Goal: Use online tool/utility

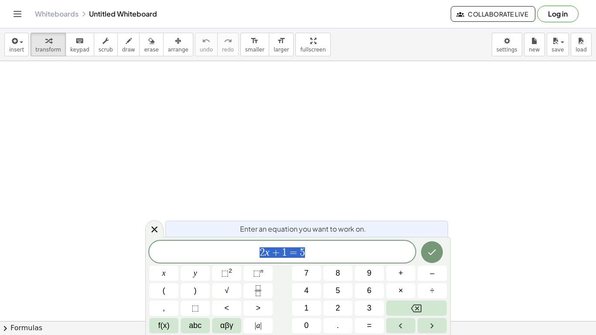
scroll to position [0, 0]
click at [328, 254] on span "2 x + 1 = 5 ​" at bounding box center [282, 253] width 266 height 12
click at [435, 255] on icon "Done" at bounding box center [432, 251] width 10 height 10
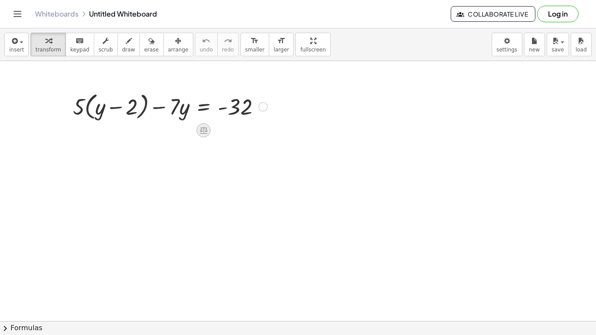
click at [204, 134] on icon at bounding box center [204, 130] width 8 height 7
click at [204, 134] on span "×" at bounding box center [203, 130] width 5 height 13
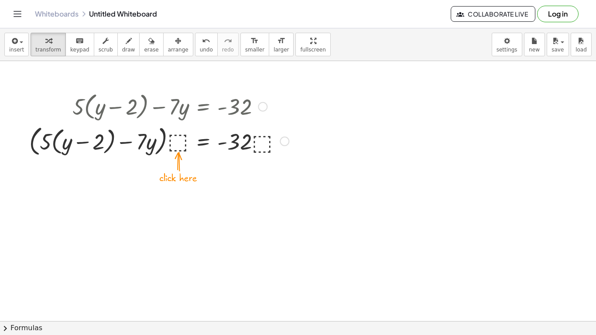
click at [181, 145] on div at bounding box center [159, 141] width 268 height 36
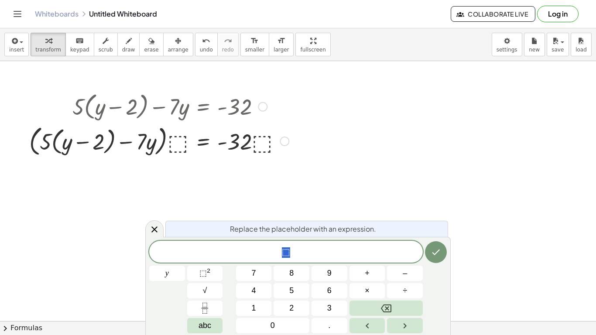
scroll to position [1, 0]
click at [181, 145] on div at bounding box center [159, 141] width 268 height 36
click at [260, 107] on div at bounding box center [263, 107] width 10 height 10
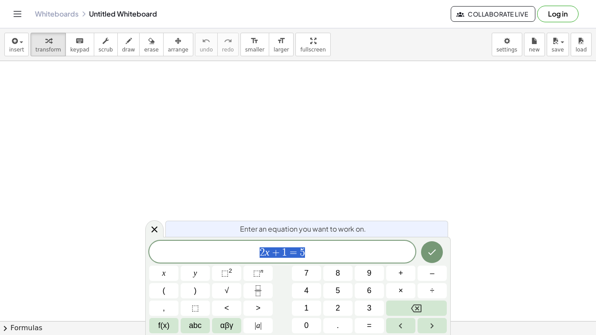
scroll to position [0, 0]
click at [321, 250] on span "2 x + 1 = 5 ​" at bounding box center [282, 253] width 266 height 12
